Goal: Task Accomplishment & Management: Complete application form

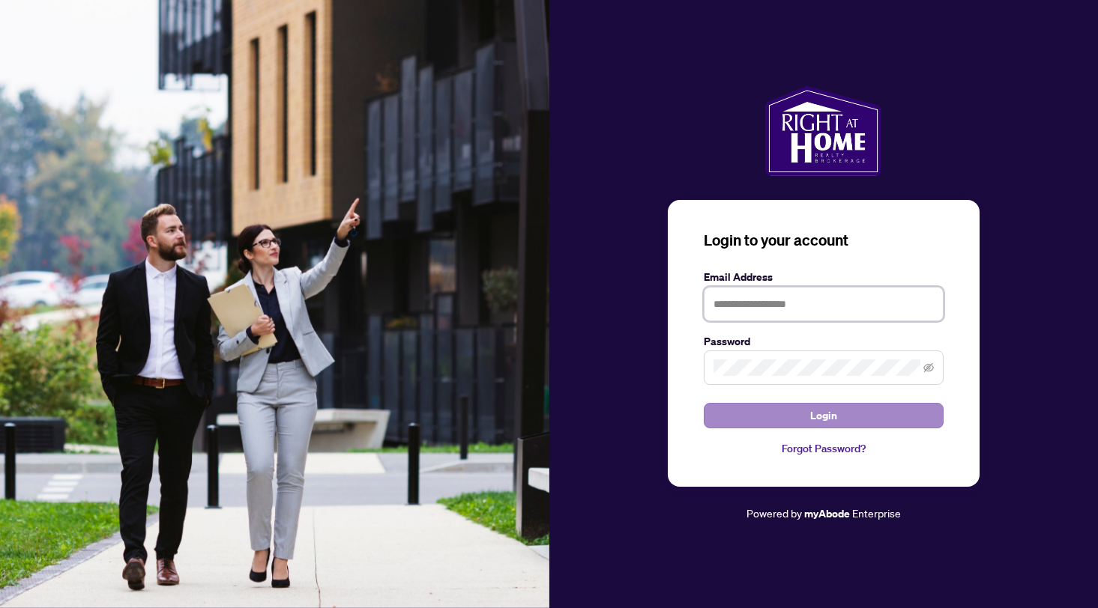
type input "**********"
click at [811, 410] on span "Login" at bounding box center [823, 416] width 27 height 24
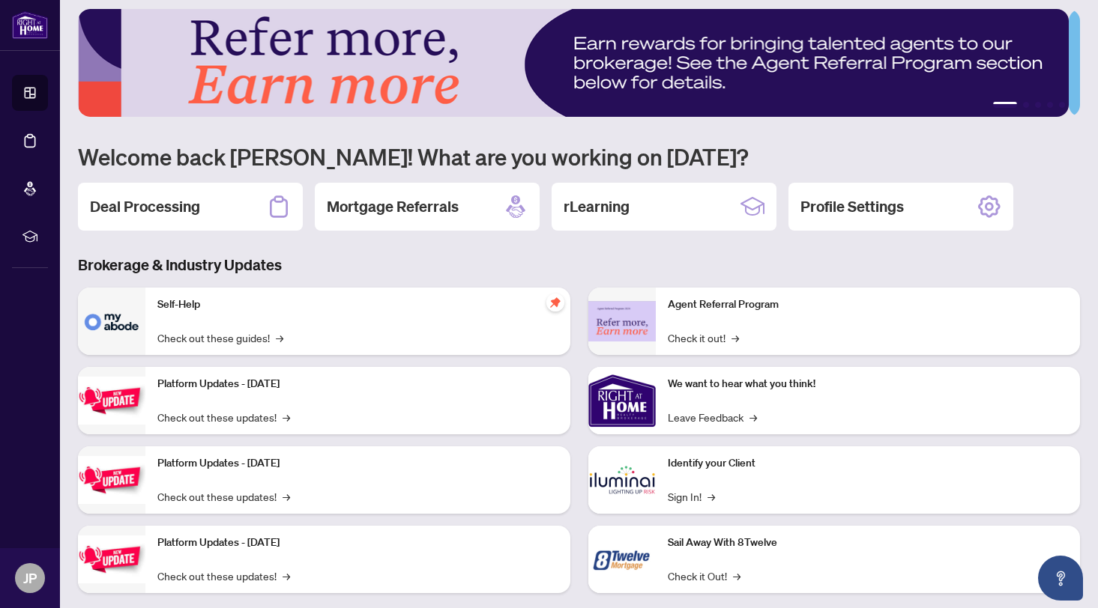
scroll to position [33, 0]
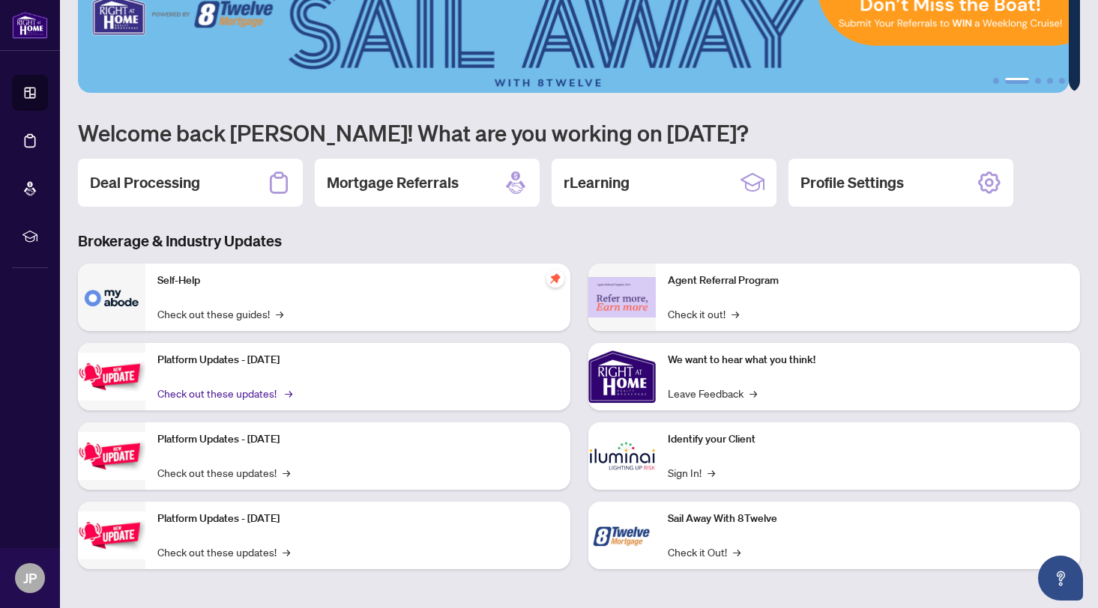
click at [259, 390] on link "Check out these updates! →" at bounding box center [223, 393] width 133 height 16
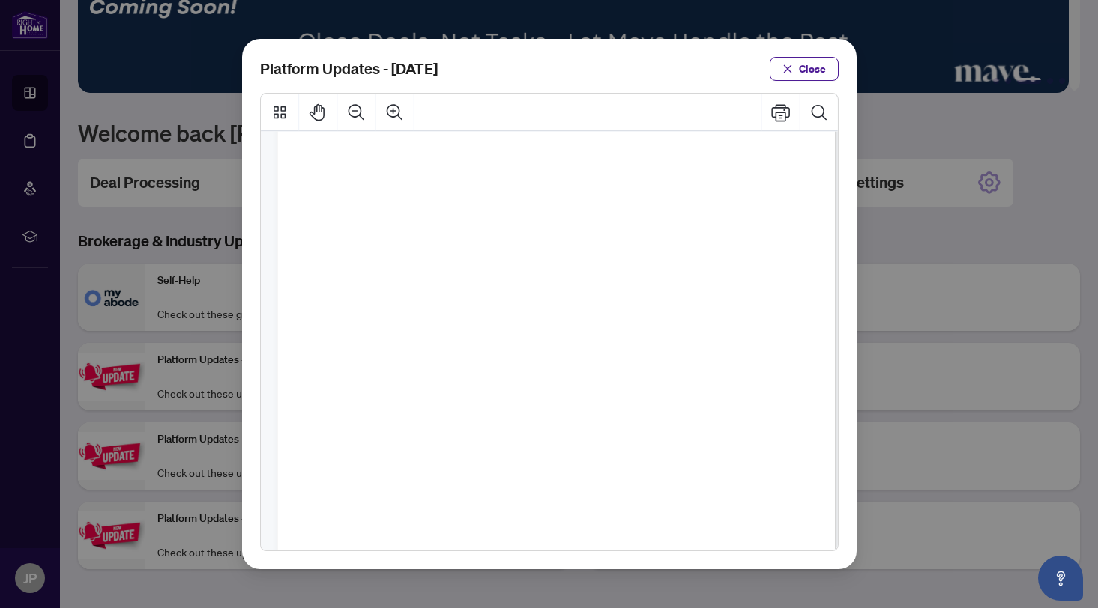
scroll to position [61, 0]
click at [784, 69] on icon "close" at bounding box center [787, 69] width 10 height 10
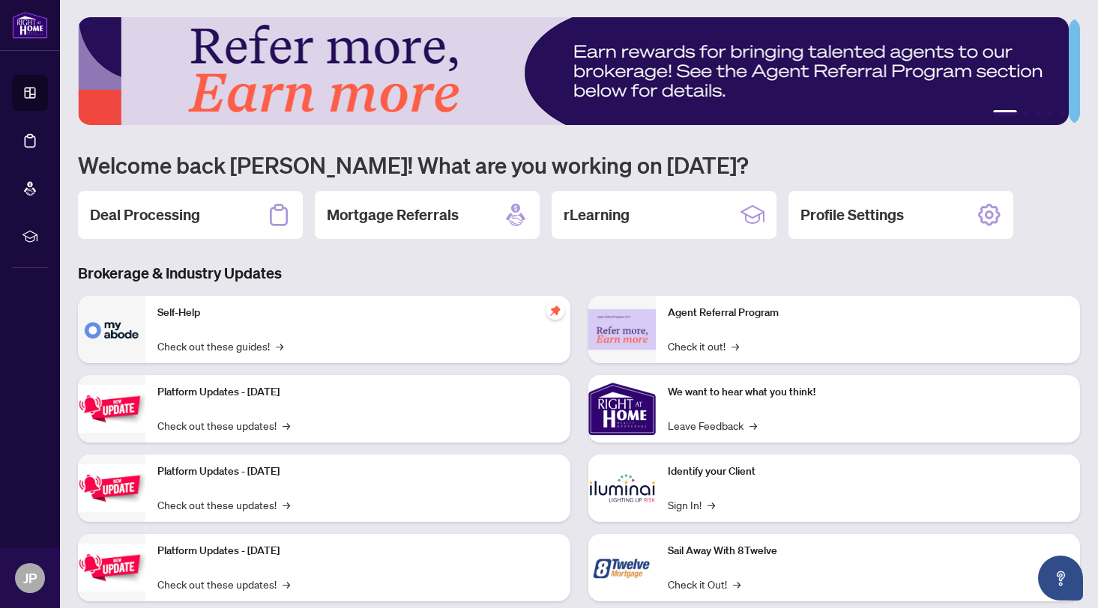
scroll to position [0, 0]
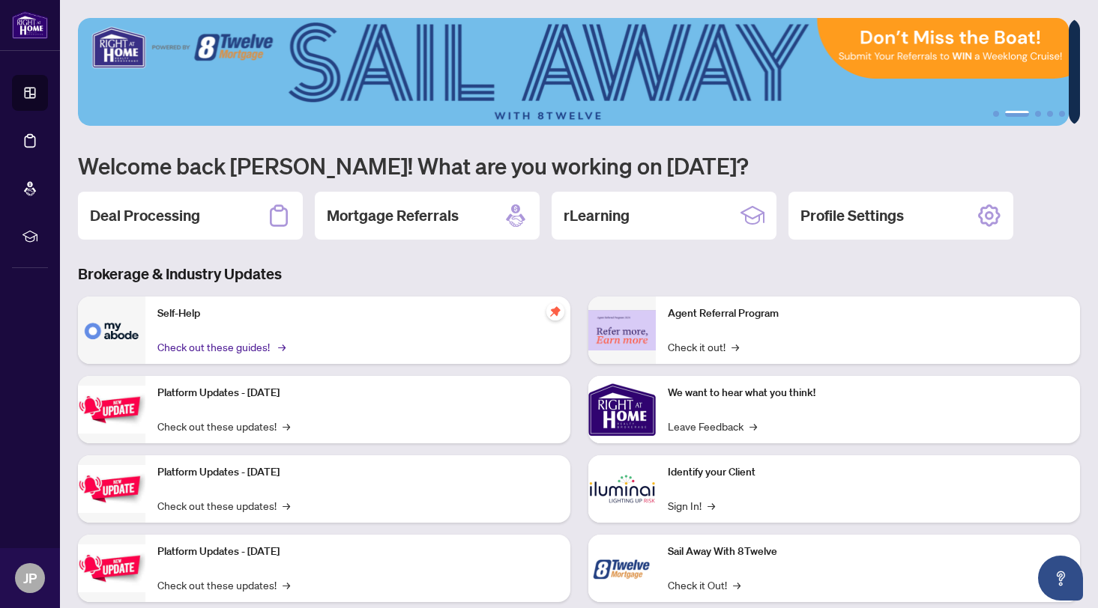
click at [274, 345] on link "Check out these guides! →" at bounding box center [220, 347] width 126 height 16
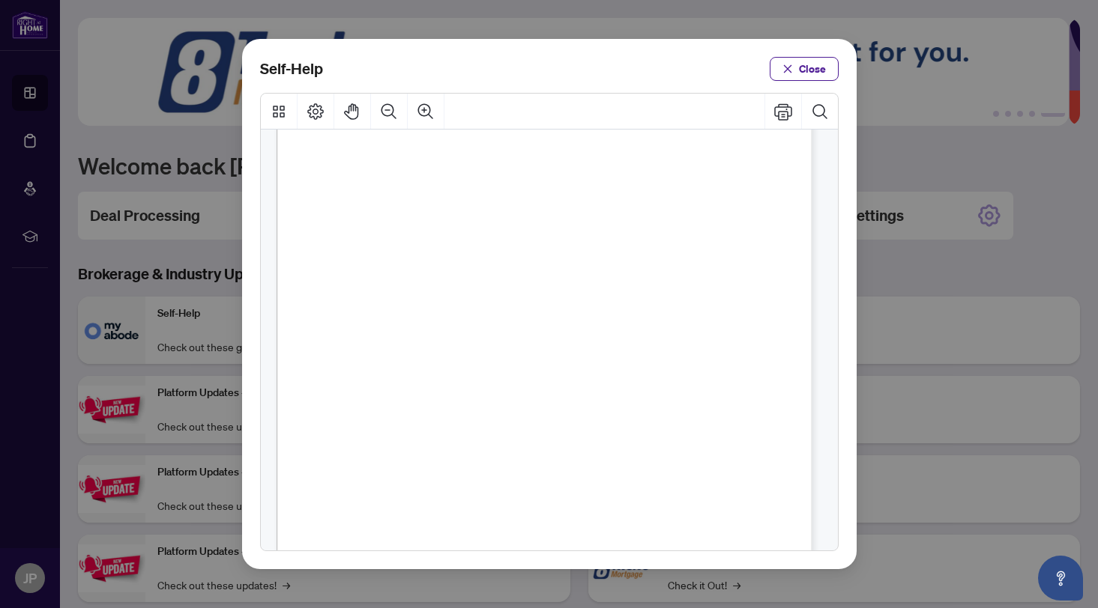
scroll to position [195, 0]
click at [524, 201] on span "PDF" at bounding box center [525, 203] width 20 height 15
click at [790, 68] on icon "close" at bounding box center [787, 69] width 10 height 10
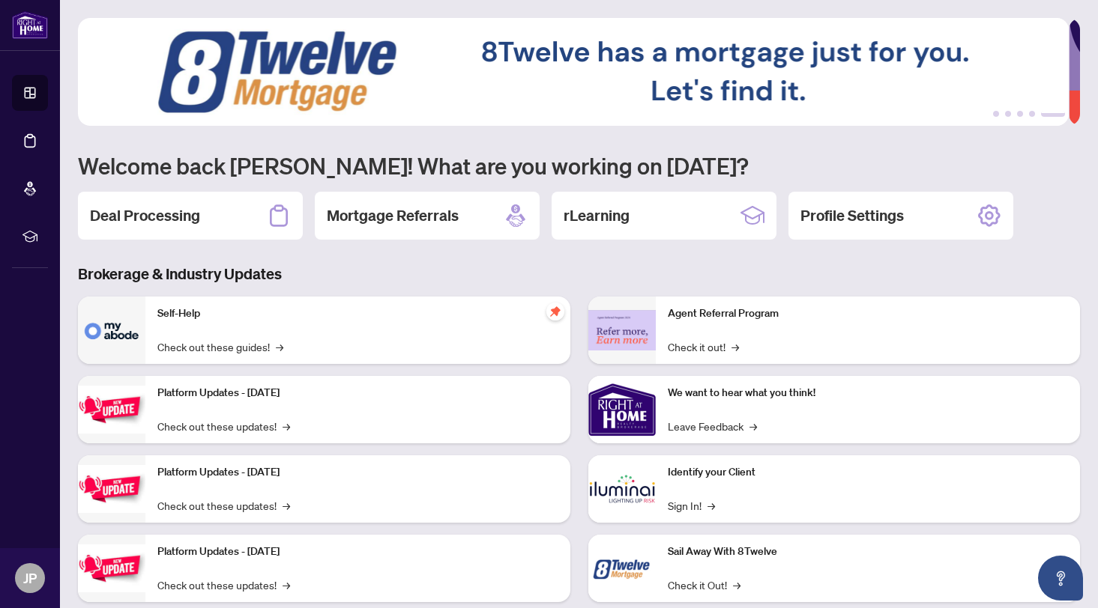
click at [162, 212] on h2 "Deal Processing" at bounding box center [145, 215] width 110 height 21
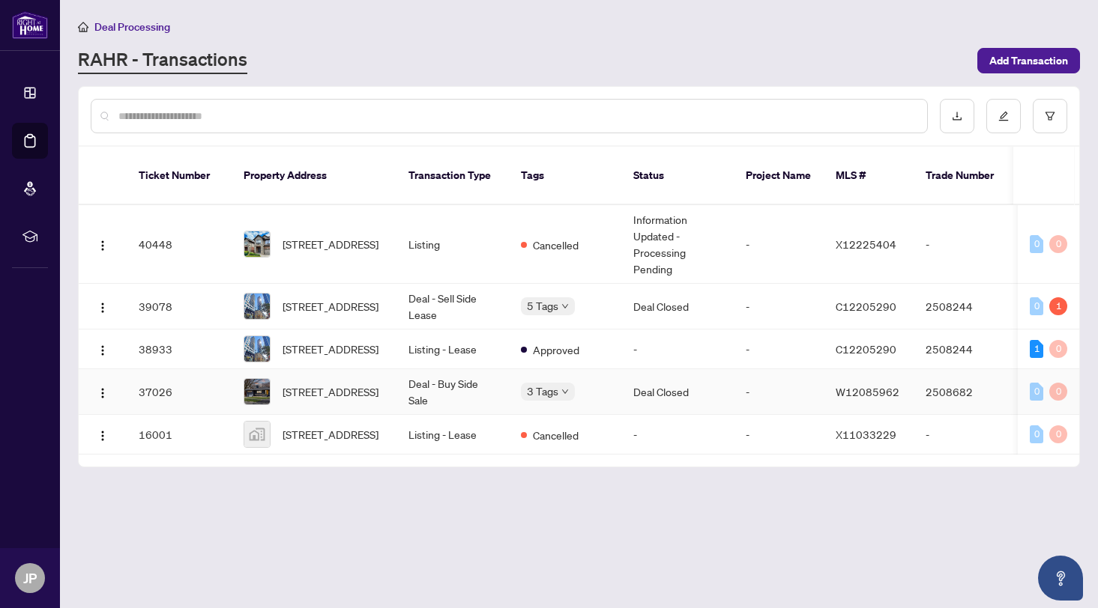
click at [155, 376] on td "37026" at bounding box center [179, 392] width 105 height 46
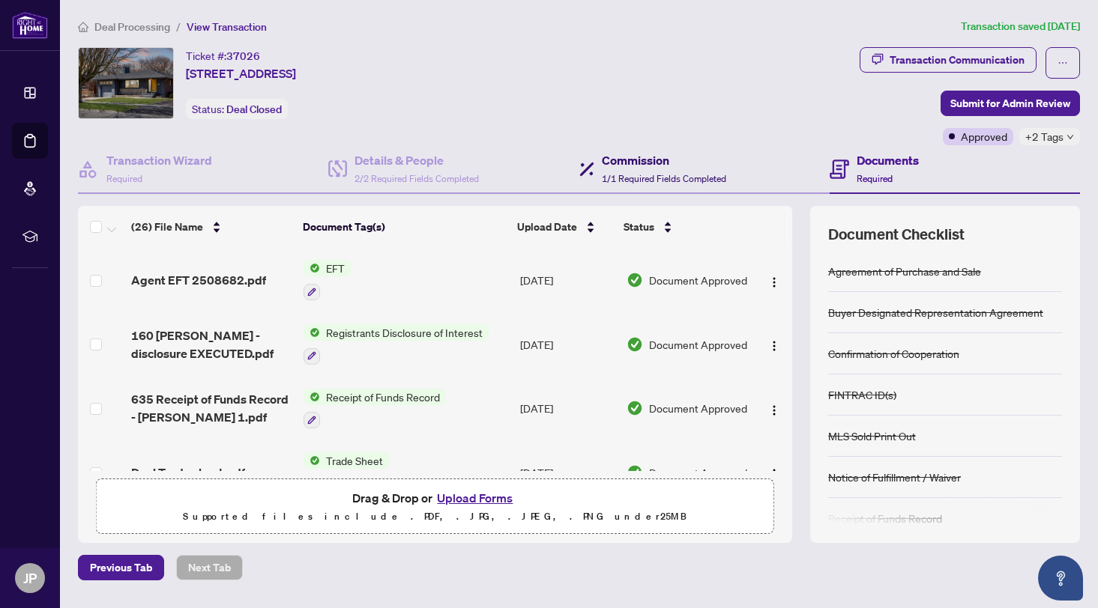
click at [660, 170] on div "Commission 1/1 Required Fields Completed" at bounding box center [664, 168] width 124 height 35
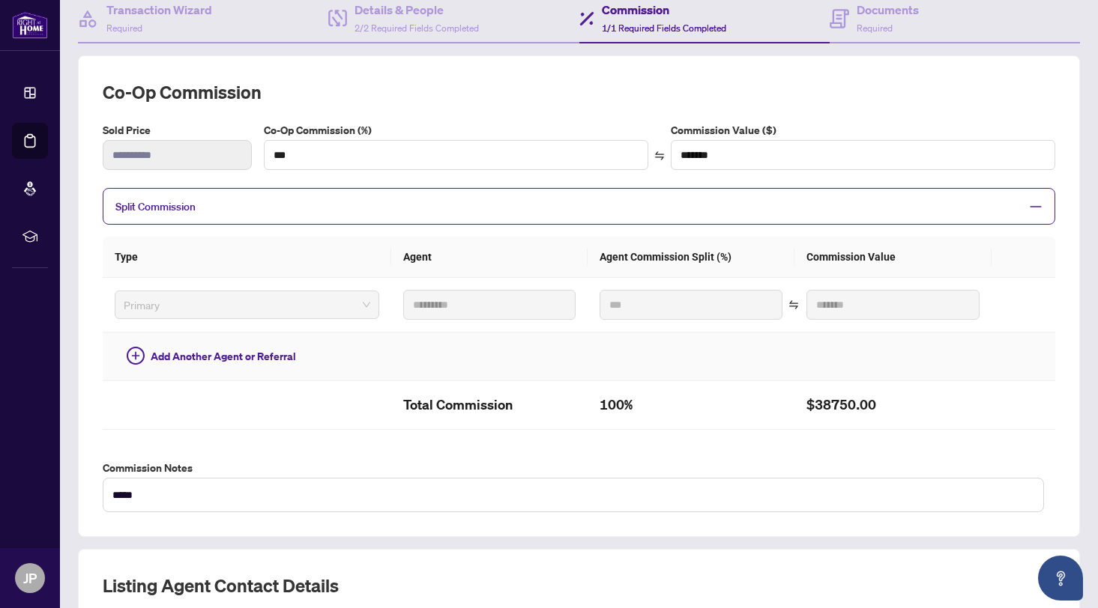
scroll to position [143, 0]
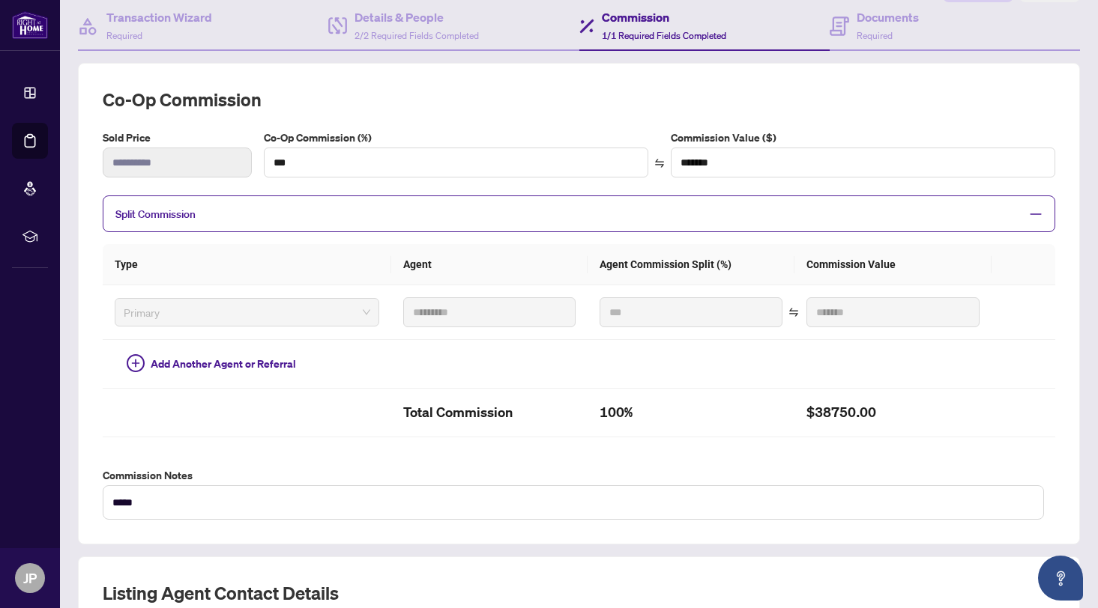
click at [510, 205] on span "Split Commission" at bounding box center [567, 213] width 904 height 17
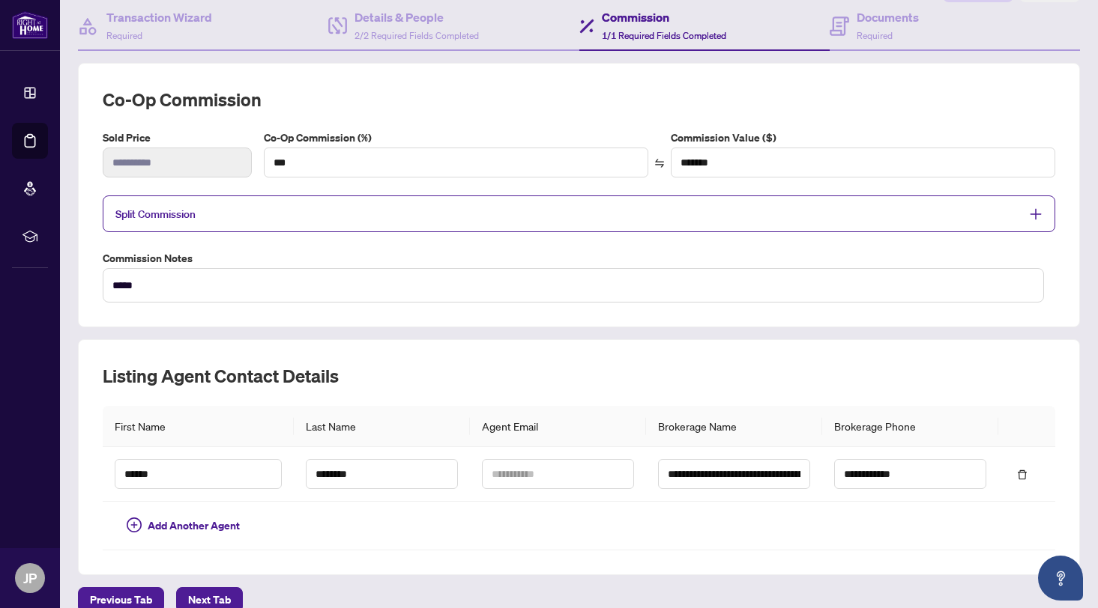
click at [510, 205] on span "Split Commission" at bounding box center [567, 213] width 904 height 17
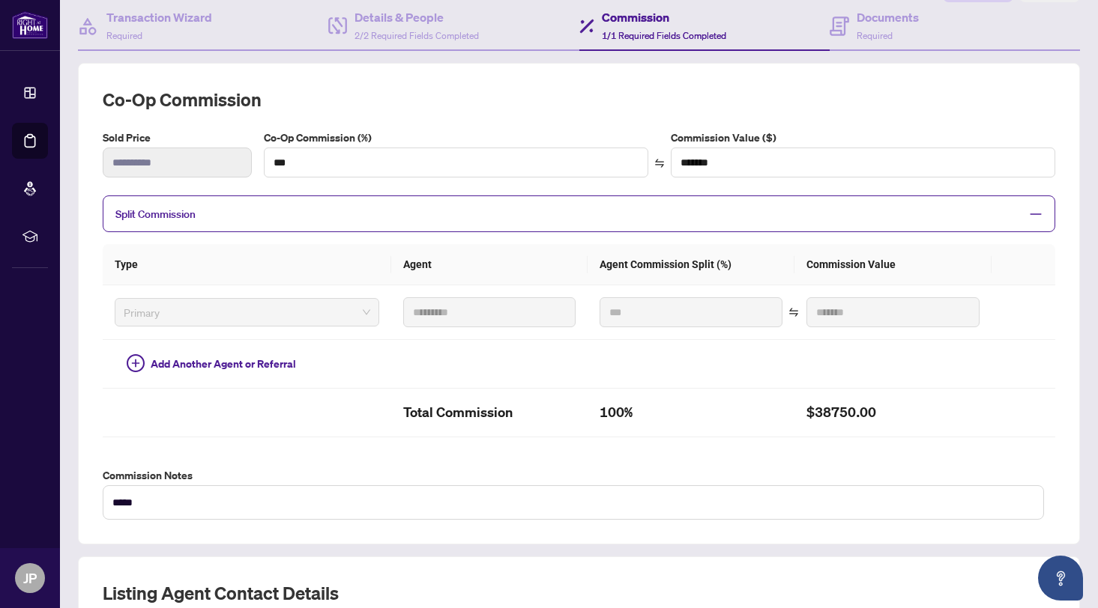
click at [510, 205] on span "Split Commission" at bounding box center [567, 213] width 904 height 17
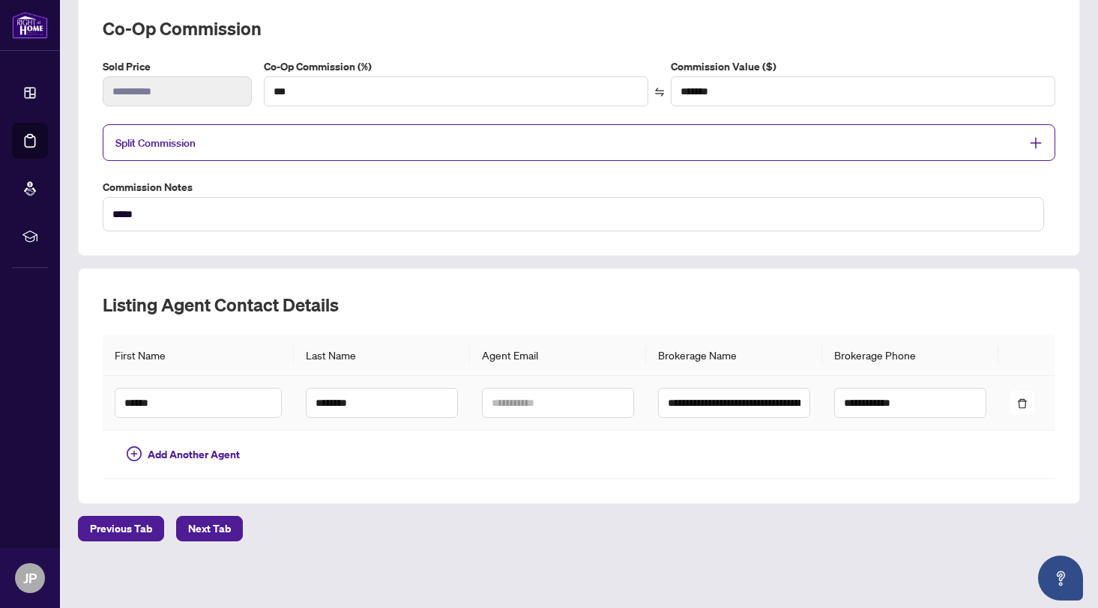
scroll to position [214, 0]
click at [518, 212] on textarea "*****" at bounding box center [573, 215] width 941 height 34
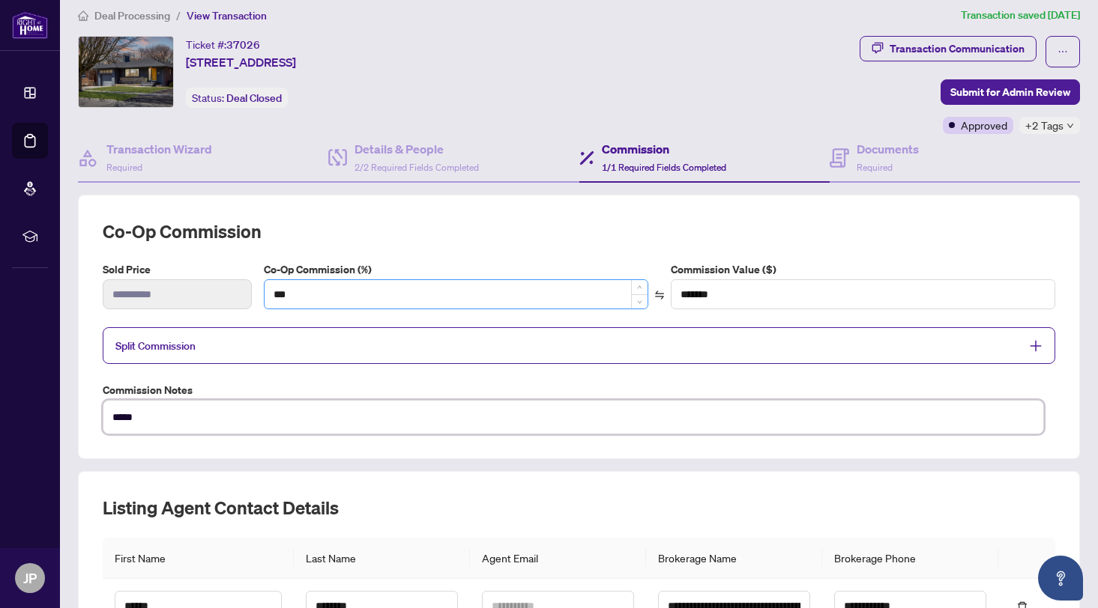
scroll to position [0, 0]
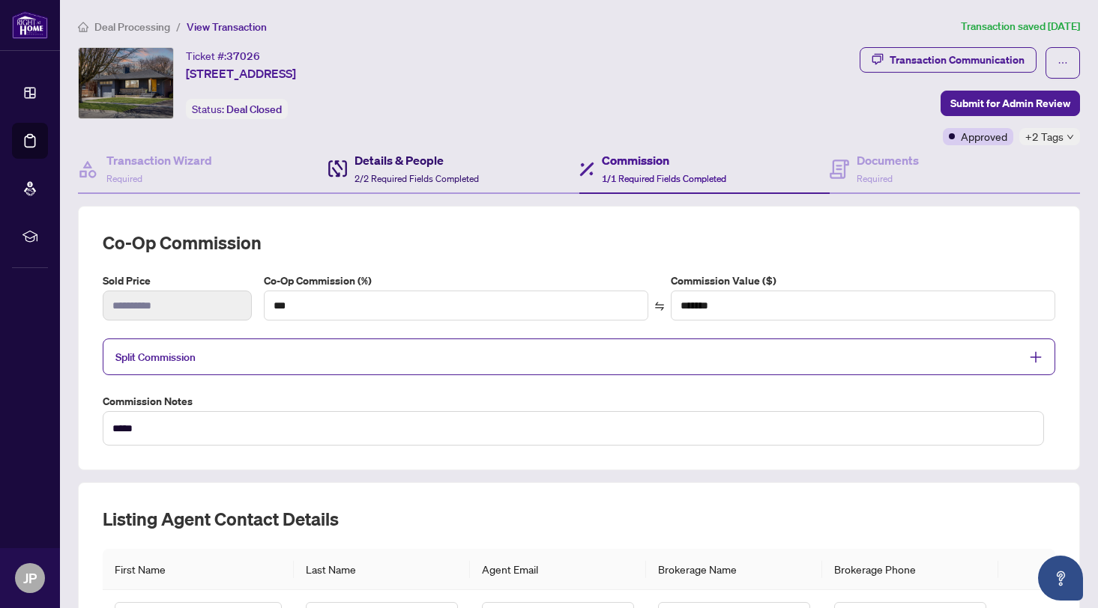
click at [405, 166] on h4 "Details & People" at bounding box center [416, 160] width 124 height 18
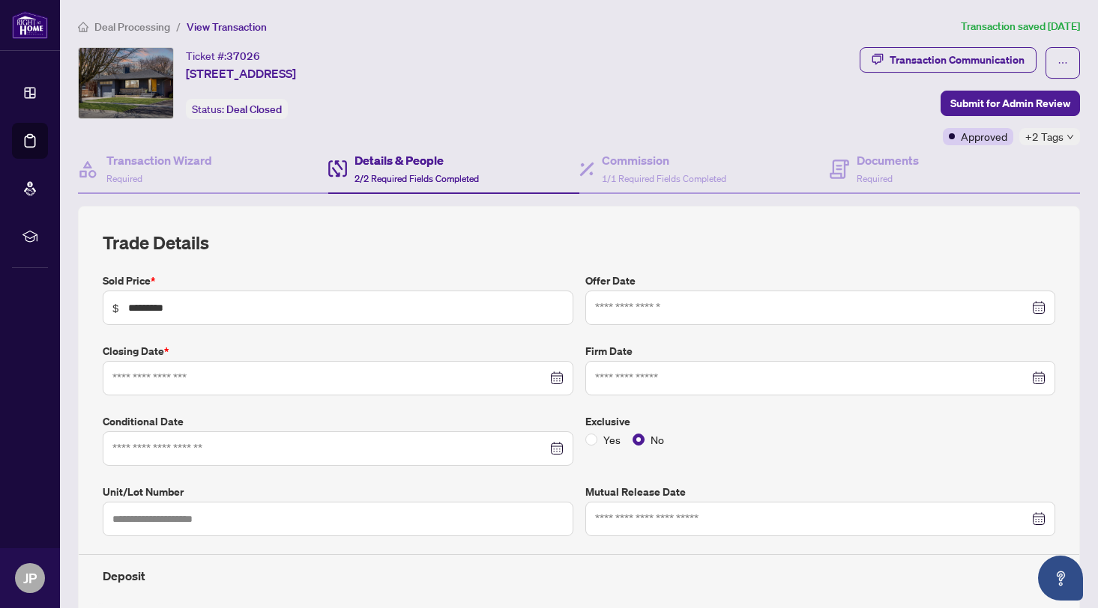
type input "**********"
click at [169, 163] on h4 "Transaction Wizard" at bounding box center [159, 160] width 106 height 18
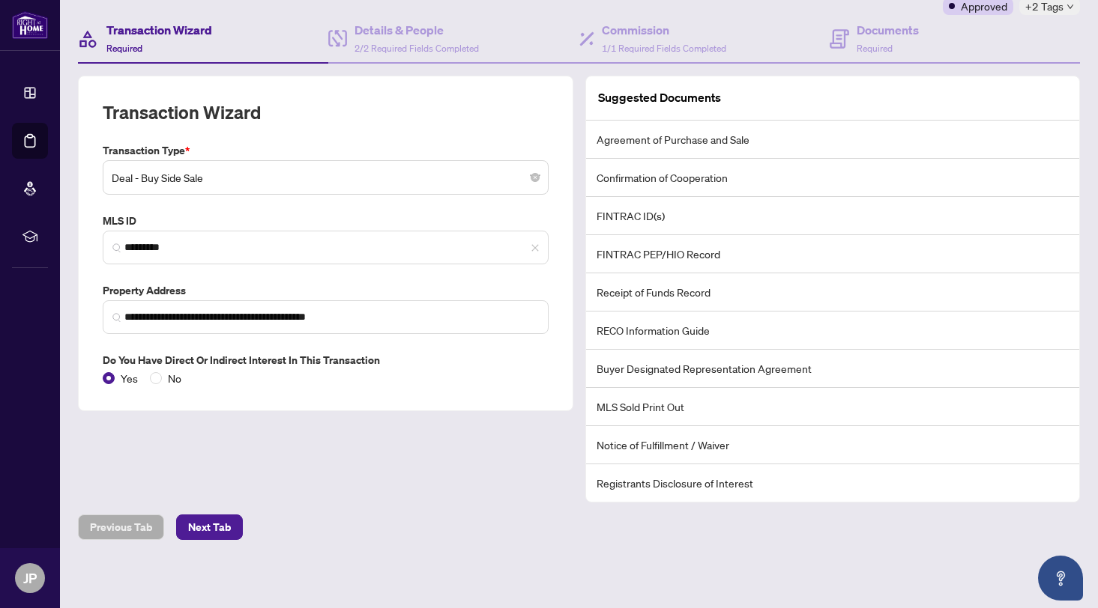
scroll to position [132, 0]
click at [212, 521] on span "Next Tab" at bounding box center [209, 526] width 43 height 24
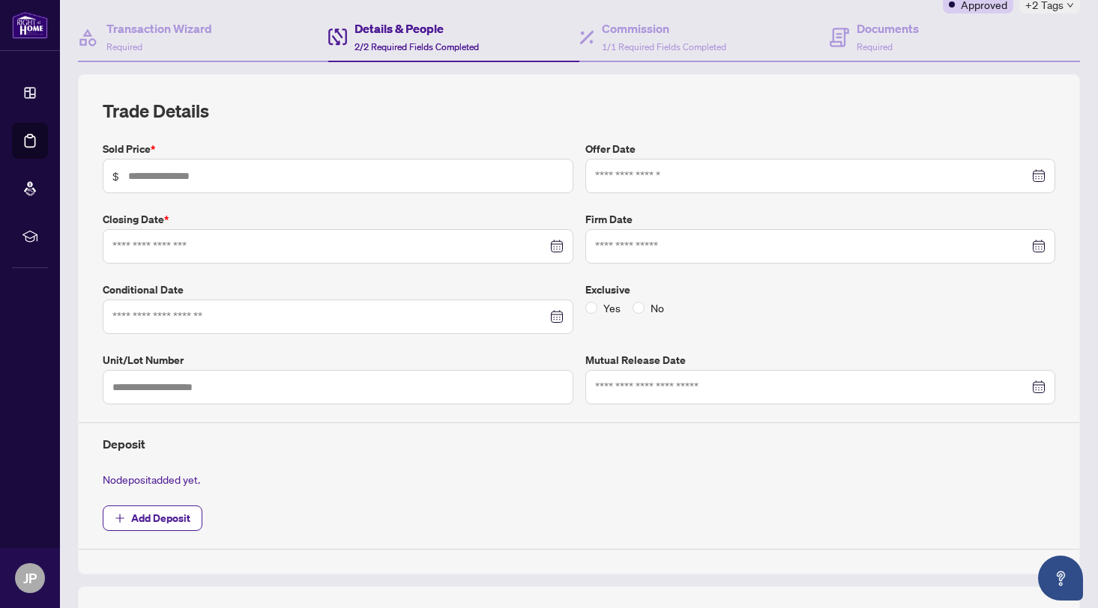
type input "*********"
type input "**********"
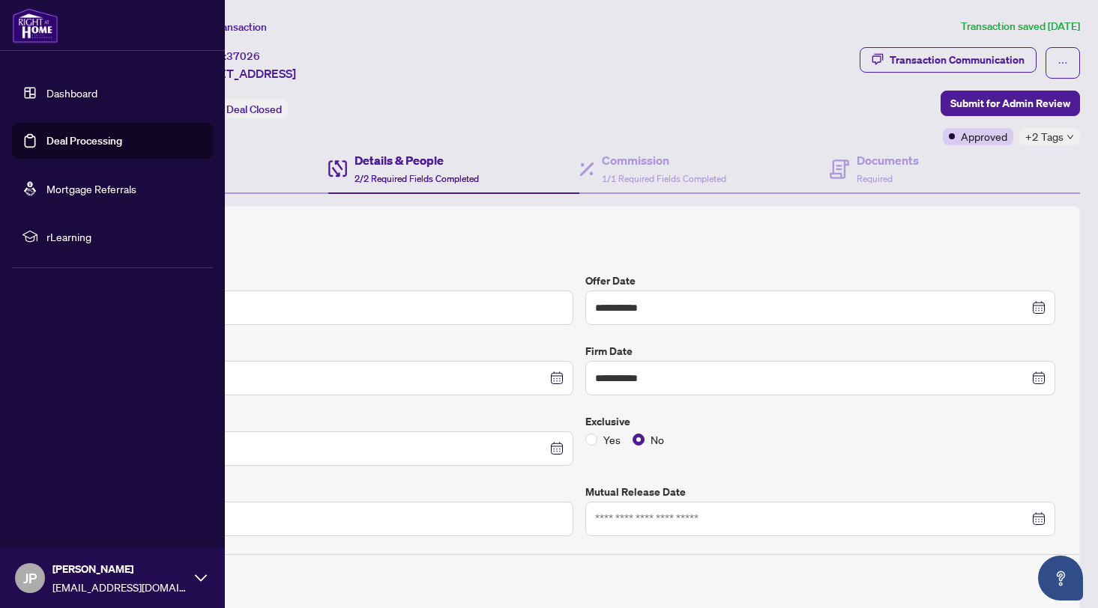
click at [68, 96] on link "Dashboard" at bounding box center [71, 92] width 51 height 13
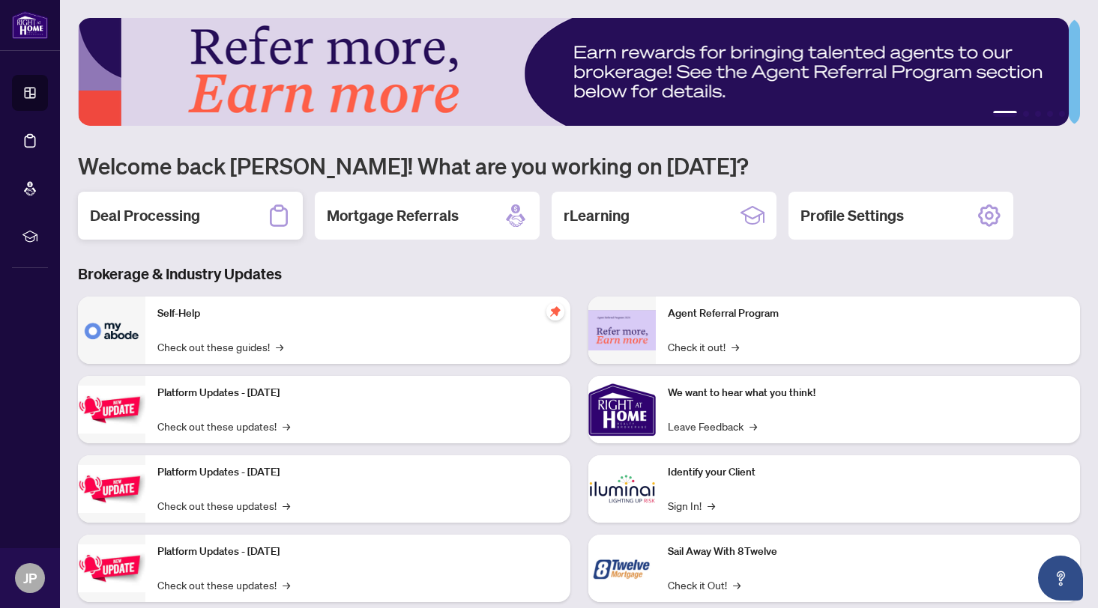
click at [190, 213] on h2 "Deal Processing" at bounding box center [145, 215] width 110 height 21
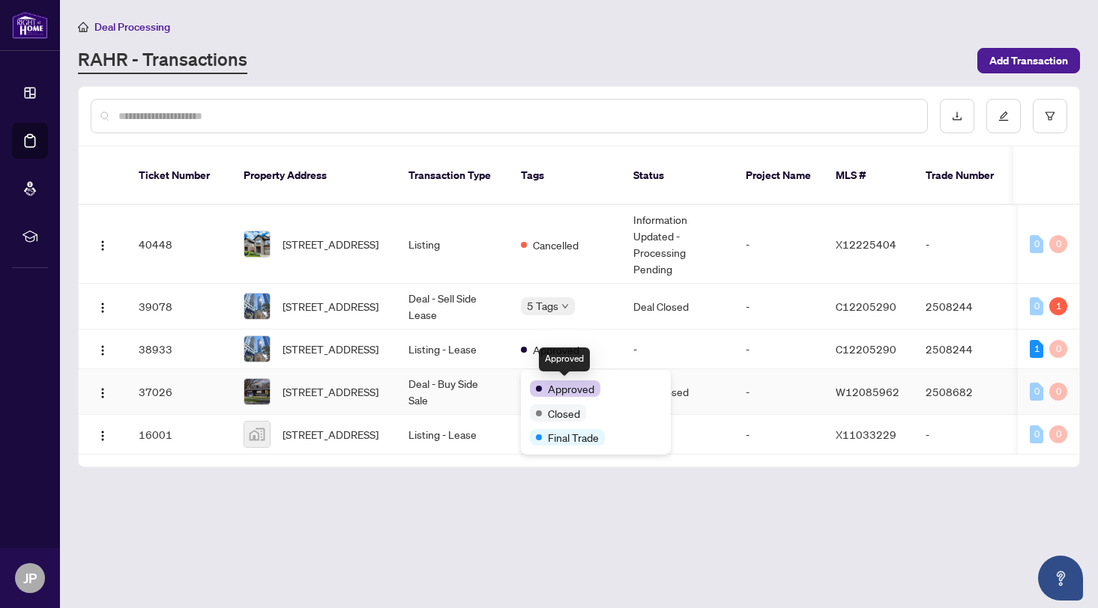
click at [568, 390] on span "Approved" at bounding box center [571, 389] width 46 height 16
click at [557, 379] on div "Approved" at bounding box center [596, 388] width 132 height 18
drag, startPoint x: 313, startPoint y: 517, endPoint x: 289, endPoint y: 501, distance: 28.7
click at [309, 517] on main "Deal Processing [PERSON_NAME] - Transactions Add Transaction Ticket Number Prop…" at bounding box center [579, 304] width 1038 height 608
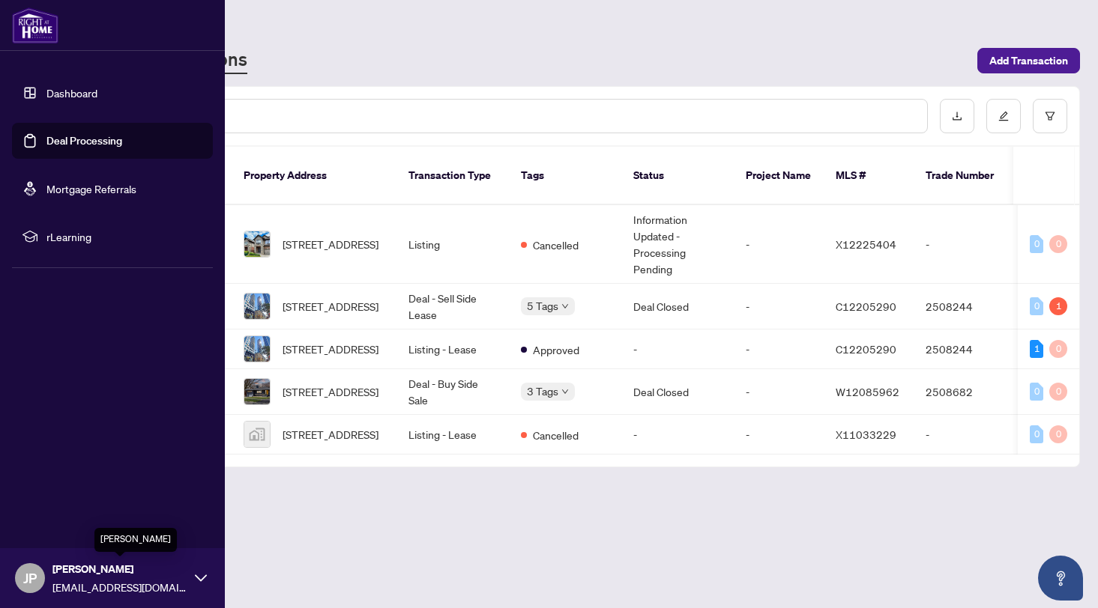
click at [145, 567] on span "[PERSON_NAME]" at bounding box center [119, 569] width 135 height 16
click at [67, 487] on span "Logout" at bounding box center [60, 489] width 34 height 24
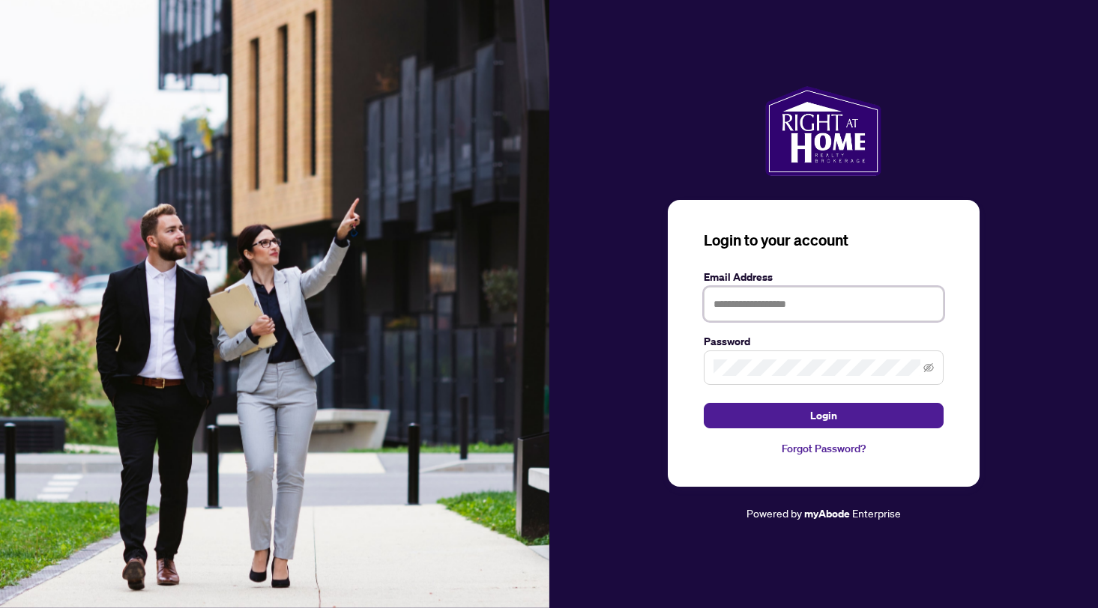
type input "**********"
